Goal: Complete application form

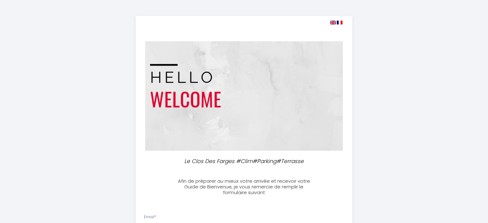
select select
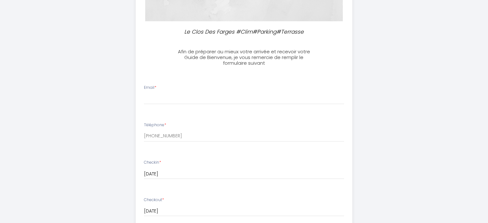
scroll to position [130, 0]
click at [161, 98] on input "Email *" at bounding box center [244, 98] width 201 height 11
type input "J"
type input "[PERSON_NAME][EMAIL_ADDRESS][DOMAIN_NAME]"
click at [187, 179] on div "Checkin * [DATE] < [DATE] > Dim Lun Mar Mer Jeu Ven Sam 1 2 3 4 5 6 7 8 9 10 11…" at bounding box center [244, 173] width 209 height 26
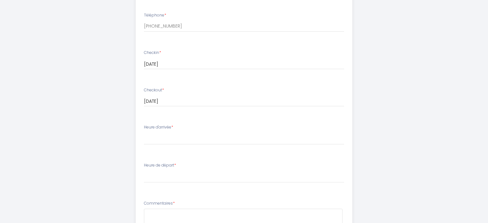
scroll to position [241, 0]
click at [162, 187] on li "Heure de départ * 00:00 00:30 01:00 01:30 02:00 02:30 03:00 03:30 04:00 04:30 0…" at bounding box center [244, 174] width 216 height 34
click at [162, 186] on li "Heure de départ * 00:00 00:30 01:00 01:30 02:00 02:30 03:00 03:30 04:00 04:30 0…" at bounding box center [244, 174] width 216 height 34
click at [173, 126] on span "*" at bounding box center [172, 125] width 2 height 5
select select "11:00"
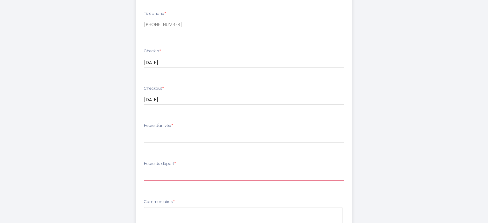
click option "11:00" at bounding box center [0, 0] width 0 height 0
click at [162, 121] on li "Heure d'arrivée * 14:00 14:30 15:00 15:30 16:00 16:30 17:00 17:30 18:00 18:30 1…" at bounding box center [244, 136] width 216 height 34
click at [162, 120] on li "Heure d'arrivée * 14:00 14:30 15:00 15:30 16:00 16:30 17:00 17:30 18:00 18:30 1…" at bounding box center [244, 136] width 216 height 34
click at [162, 116] on ul "Email * [PERSON_NAME][EMAIL_ADDRESS][DOMAIN_NAME] Téléphone * [PHONE_NUMBER] Ch…" at bounding box center [244, 145] width 225 height 359
click at [169, 131] on div "Heure d'arrivée * 14:00 14:30 15:00 15:30 16:00 16:30 17:00 17:30 18:00 18:30 1…" at bounding box center [244, 133] width 201 height 20
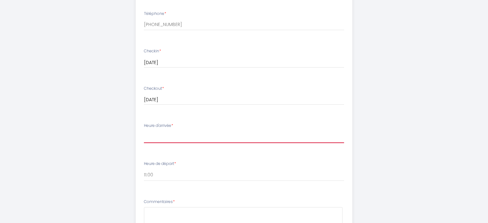
click at [144, 131] on select "14:00 14:30 15:00 15:30 16:00 16:30 17:00 17:30 18:00 18:30 19:00 19:30 20:00 2…" at bounding box center [244, 137] width 201 height 12
select select "15:00"
click option "15:00" at bounding box center [0, 0] width 0 height 0
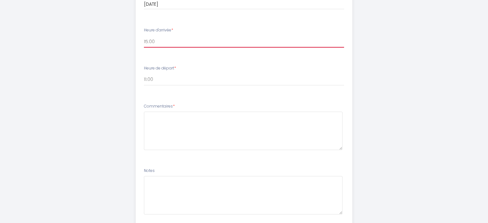
scroll to position [343, 0]
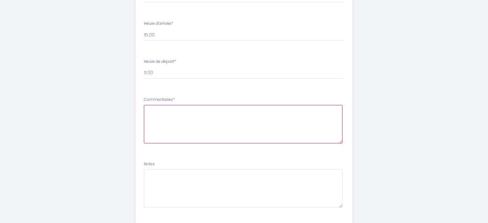
click at [170, 118] on textarea at bounding box center [243, 124] width 199 height 38
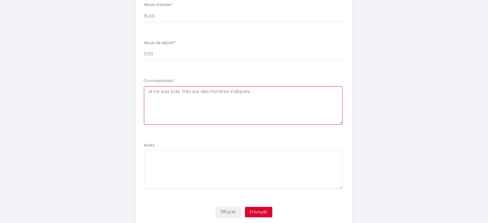
scroll to position [382, 0]
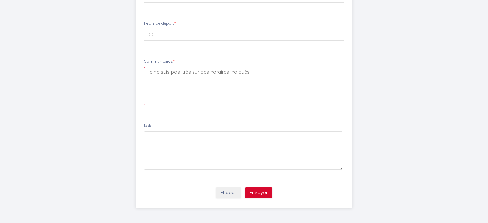
type textarea "je ne suis pas très sur des horaires indiqués."
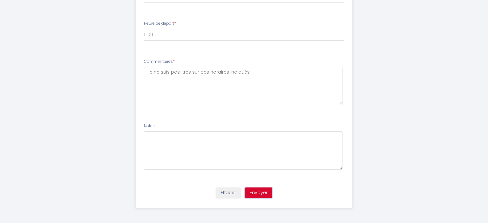
click at [264, 192] on button "Envoyer" at bounding box center [258, 193] width 27 height 11
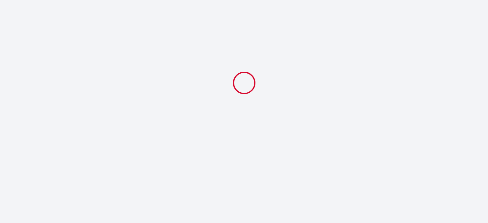
scroll to position [0, 0]
select select "15:00"
select select "11:00"
